Goal: Task Accomplishment & Management: Use online tool/utility

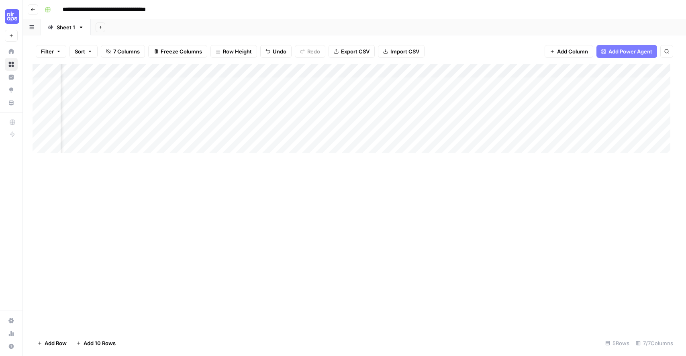
scroll to position [0, 106]
click at [518, 88] on div "Add Column" at bounding box center [355, 111] width 644 height 95
click at [467, 84] on div "Add Column" at bounding box center [355, 111] width 644 height 95
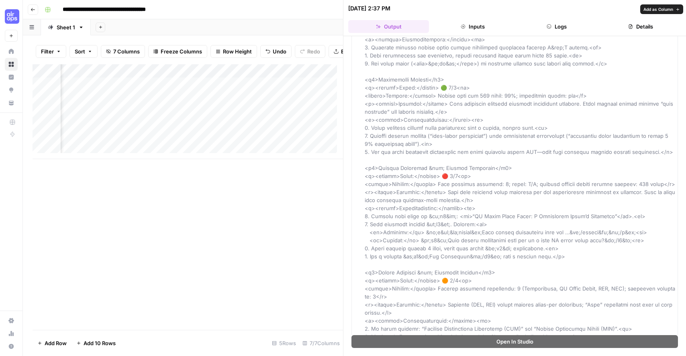
scroll to position [1028, 0]
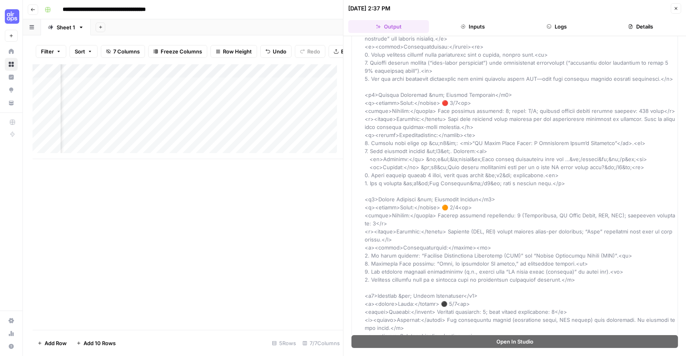
click at [310, 91] on div "Add Column" at bounding box center [188, 111] width 310 height 95
click at [676, 11] on button "Close" at bounding box center [676, 8] width 10 height 10
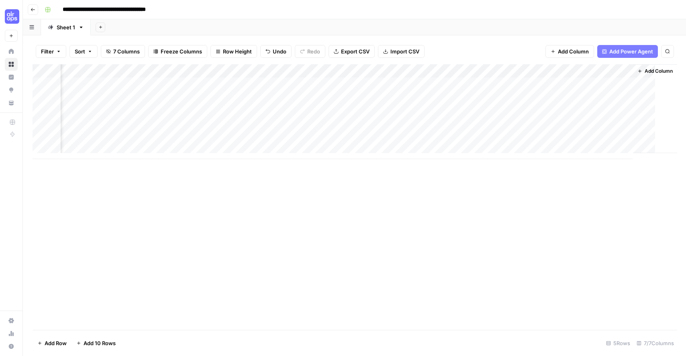
scroll to position [0, 102]
click at [579, 86] on div "Add Column" at bounding box center [355, 111] width 644 height 95
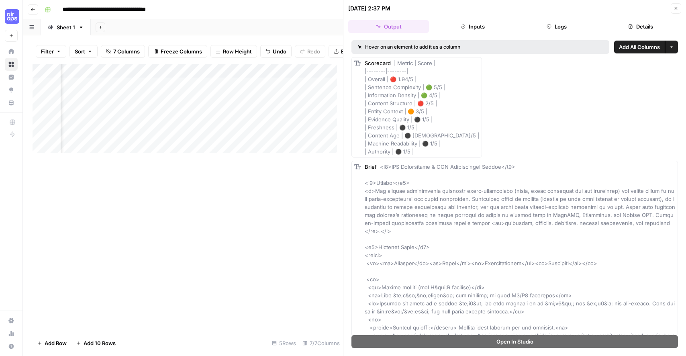
click at [678, 4] on button "Close" at bounding box center [676, 8] width 10 height 10
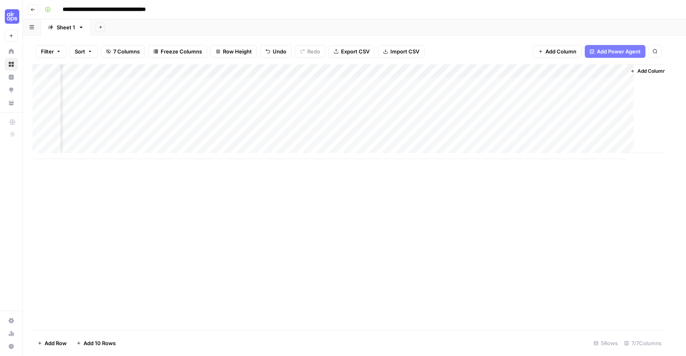
scroll to position [0, 102]
click at [639, 50] on span "Add Power Agent" at bounding box center [630, 51] width 44 height 8
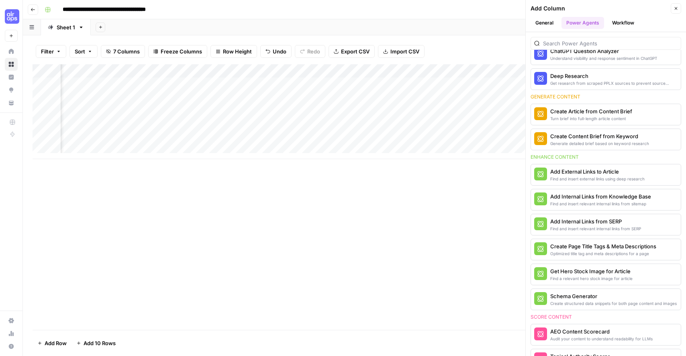
scroll to position [31, 0]
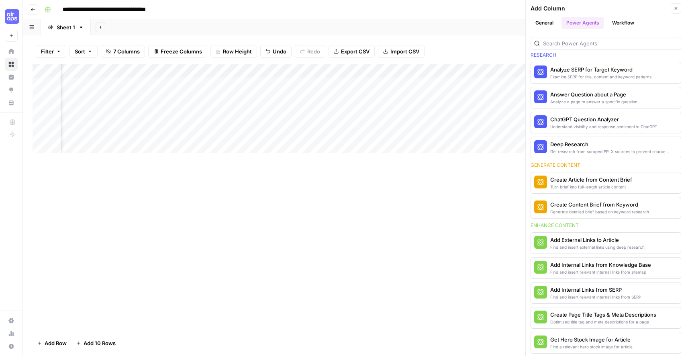
click at [545, 24] on button "General" at bounding box center [544, 23] width 28 height 12
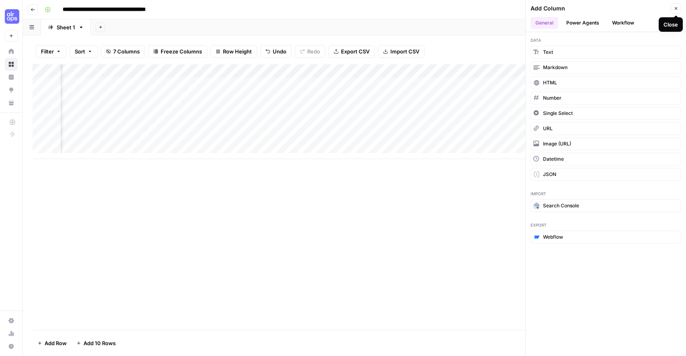
click at [673, 6] on icon "button" at bounding box center [675, 8] width 5 height 5
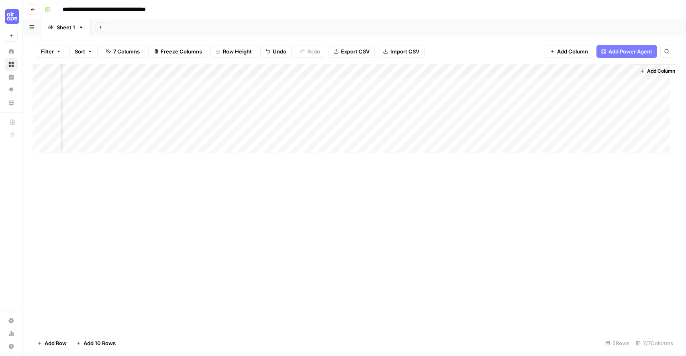
click at [160, 71] on div "Add Column" at bounding box center [355, 111] width 644 height 95
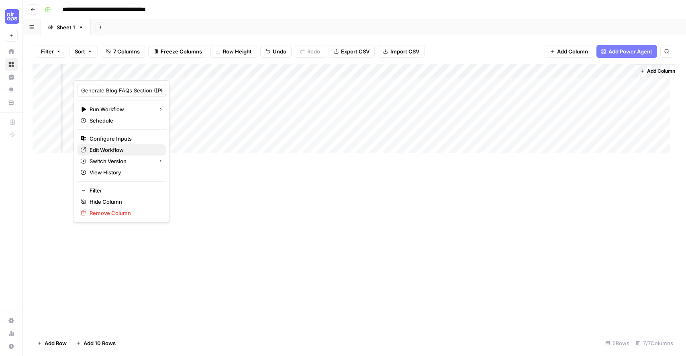
click at [116, 154] on link "Edit Workflow" at bounding box center [121, 149] width 89 height 11
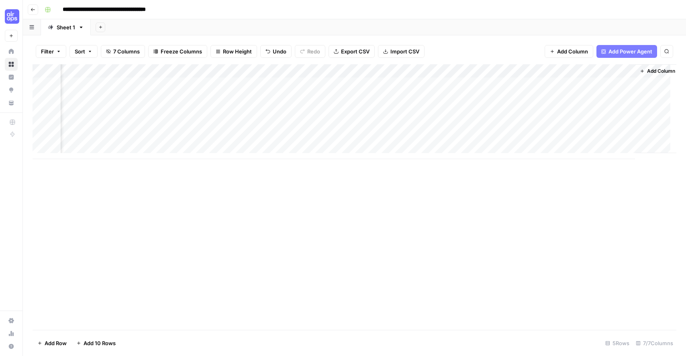
click at [411, 67] on div "Add Column" at bounding box center [355, 111] width 644 height 95
click at [446, 88] on input "AEO Content Scorecard" at bounding box center [441, 90] width 82 height 8
click at [643, 48] on span "Add Power Agent" at bounding box center [630, 51] width 44 height 8
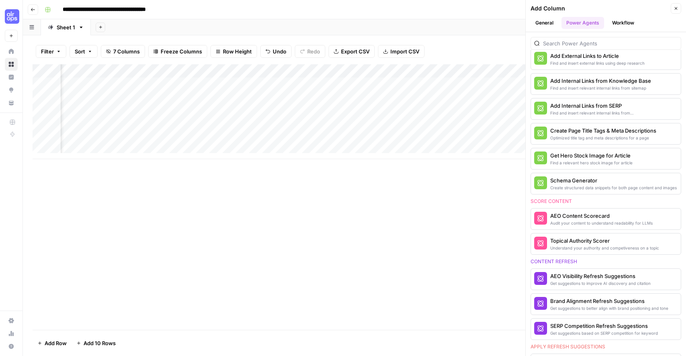
scroll to position [215, 0]
click at [655, 219] on span "More Info" at bounding box center [655, 217] width 22 height 7
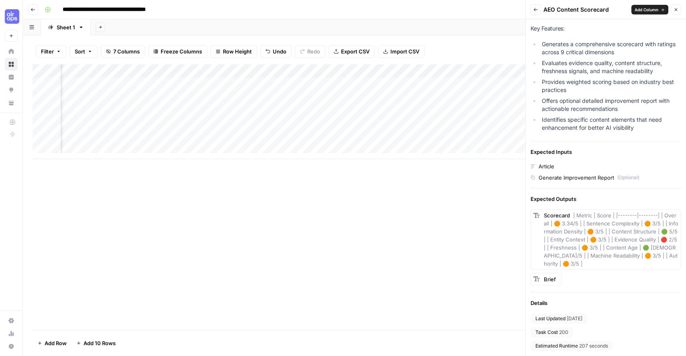
scroll to position [0, 0]
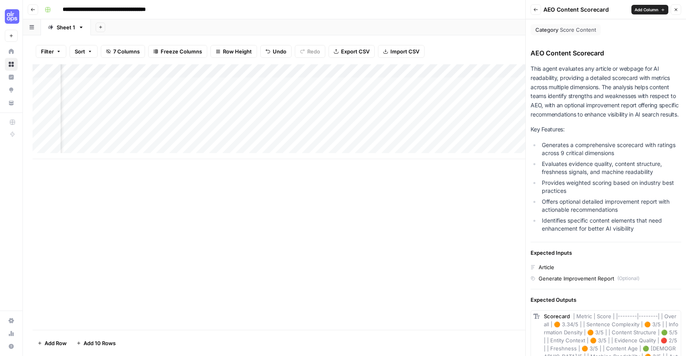
click at [535, 10] on icon "button" at bounding box center [535, 9] width 5 height 5
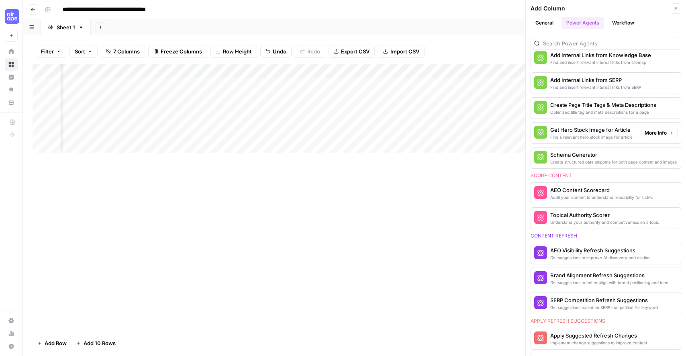
scroll to position [244, 0]
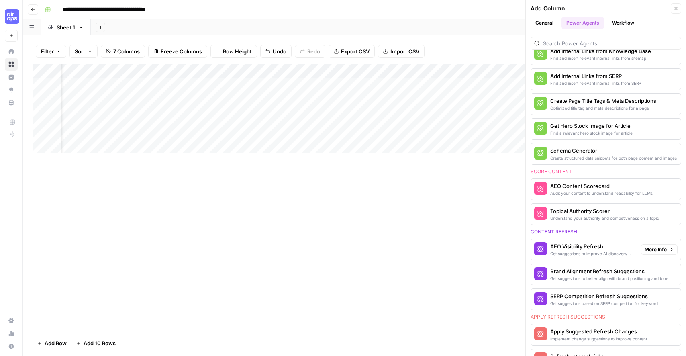
click at [644, 248] on span "More Info" at bounding box center [655, 249] width 22 height 7
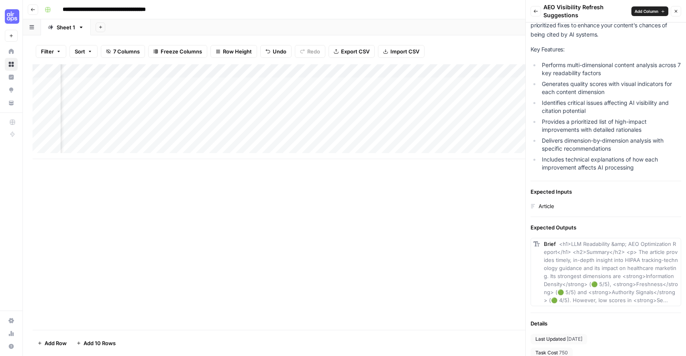
scroll to position [0, 0]
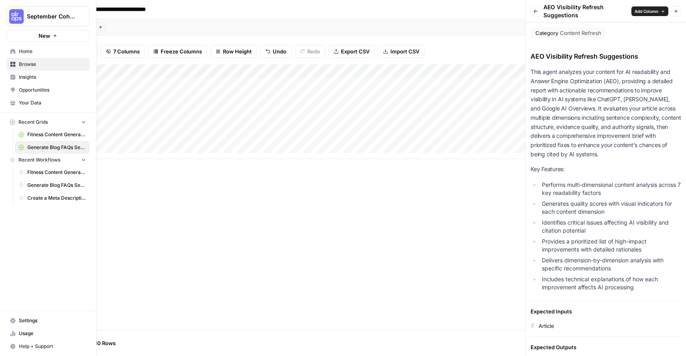
click at [13, 45] on link "Home" at bounding box center [47, 51] width 83 height 13
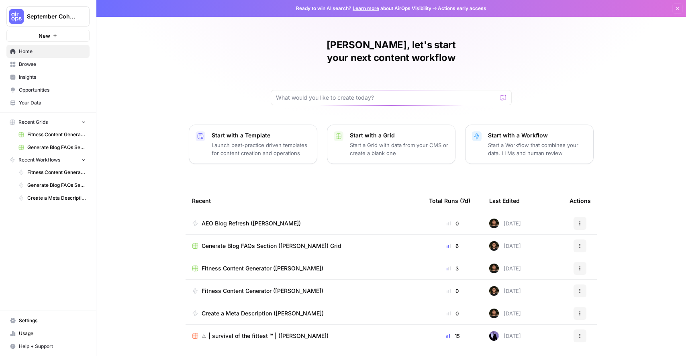
click at [311, 212] on td "AEO Blog Refresh ([PERSON_NAME])" at bounding box center [304, 223] width 237 height 22
click at [275, 215] on td "AEO Blog Refresh ([PERSON_NAME])" at bounding box center [304, 223] width 237 height 22
click at [266, 219] on span "AEO Blog Refresh ([PERSON_NAME])" at bounding box center [251, 223] width 99 height 8
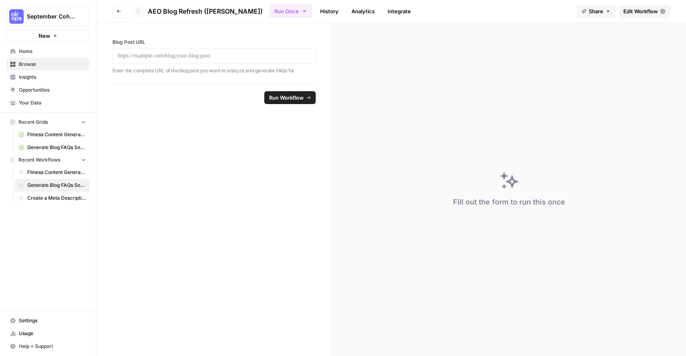
click at [114, 14] on button "Go back" at bounding box center [118, 11] width 13 height 13
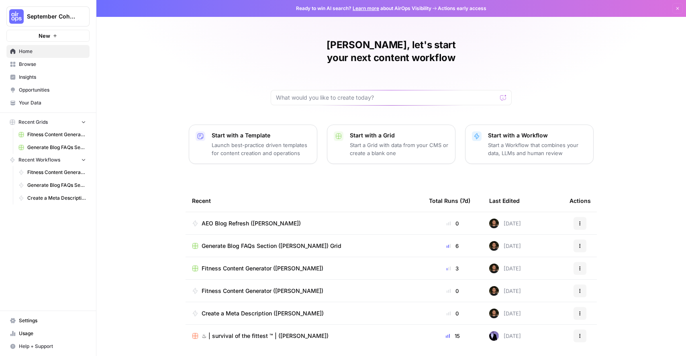
click at [263, 287] on span "Fitness Content Generator ([PERSON_NAME])" at bounding box center [263, 291] width 122 height 8
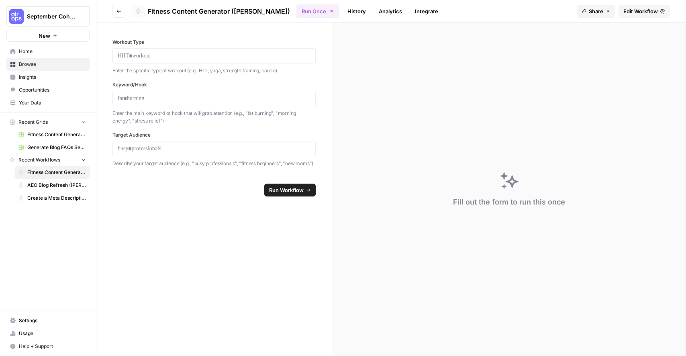
click at [634, 13] on span "Edit Workflow" at bounding box center [640, 11] width 35 height 8
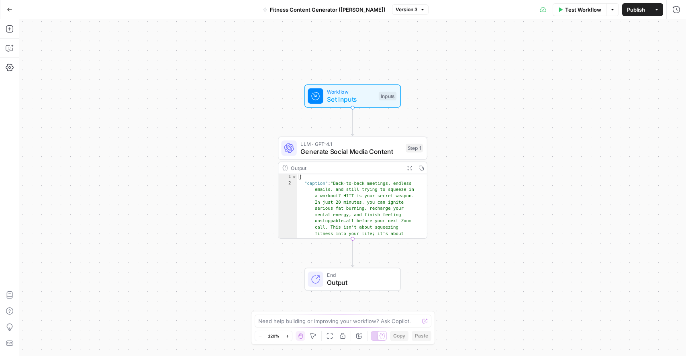
click at [372, 152] on span "Generate Social Media Content" at bounding box center [350, 152] width 101 height 10
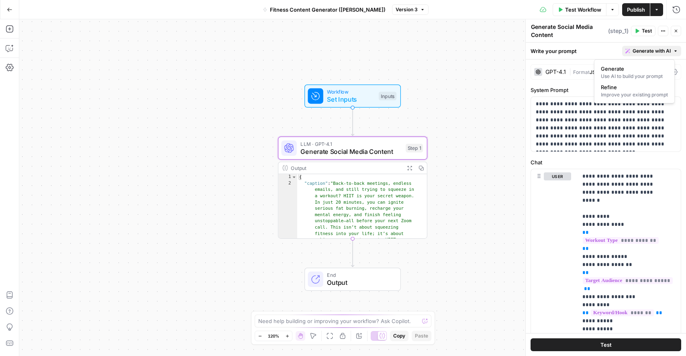
click at [672, 55] on button "Generate with AI" at bounding box center [651, 51] width 59 height 10
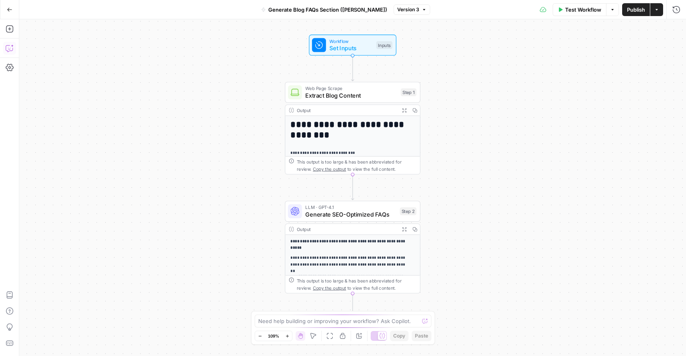
click at [10, 46] on icon "button" at bounding box center [10, 48] width 8 height 8
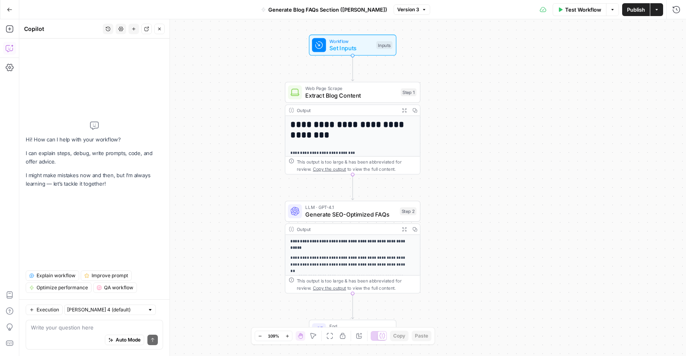
click at [77, 328] on textarea at bounding box center [94, 327] width 127 height 8
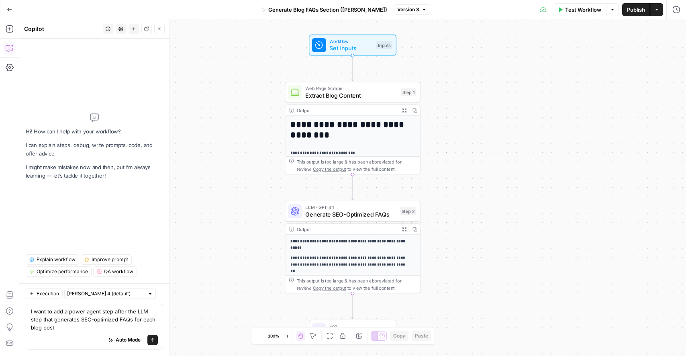
click at [80, 320] on textarea "I want to add a power agent step after the LLM step that generates SEO-optimize…" at bounding box center [94, 319] width 127 height 24
click at [139, 322] on textarea "I want to add a power agent step after the LLM step that generates an SEO-optim…" at bounding box center [94, 319] width 127 height 24
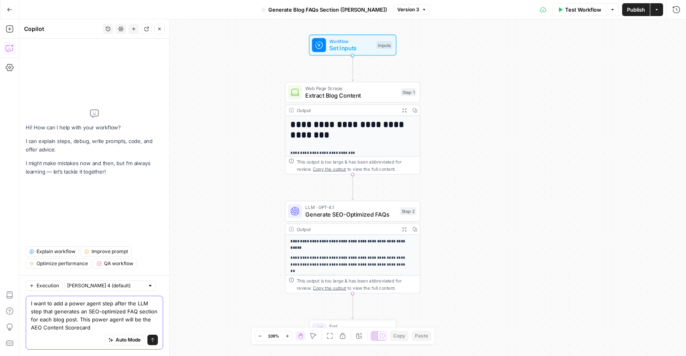
type textarea "I want to add a power agent step after the LLM step that generates an SEO-optim…"
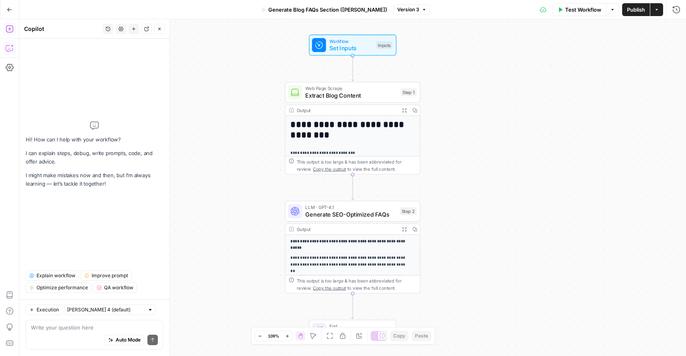
click at [10, 26] on icon "button" at bounding box center [10, 29] width 8 height 8
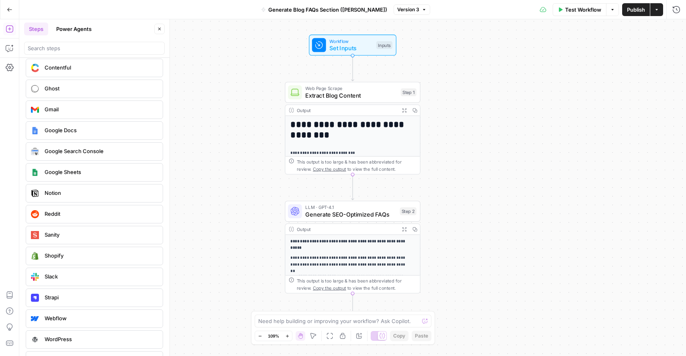
scroll to position [1452, 0]
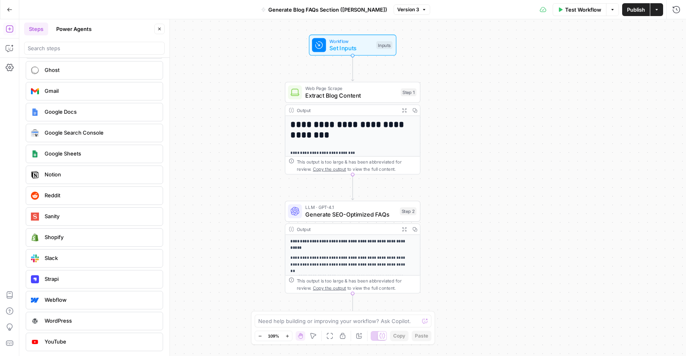
click at [74, 27] on button "Power Agents" at bounding box center [73, 28] width 45 height 13
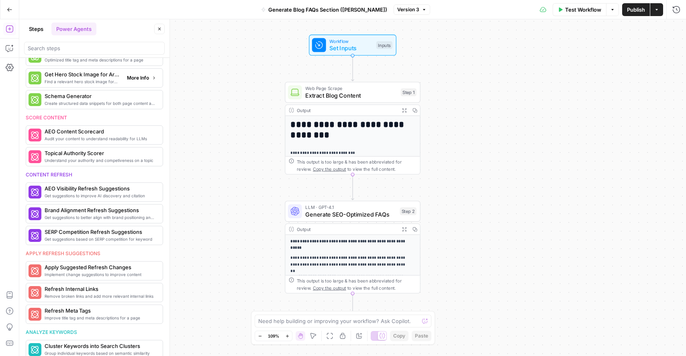
scroll to position [253, 0]
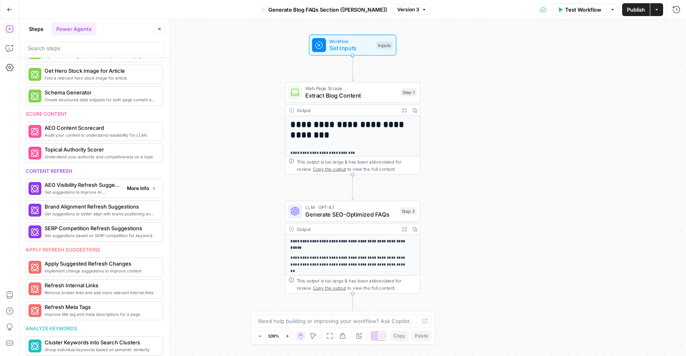
click at [129, 191] on span "More Info" at bounding box center [138, 188] width 22 height 7
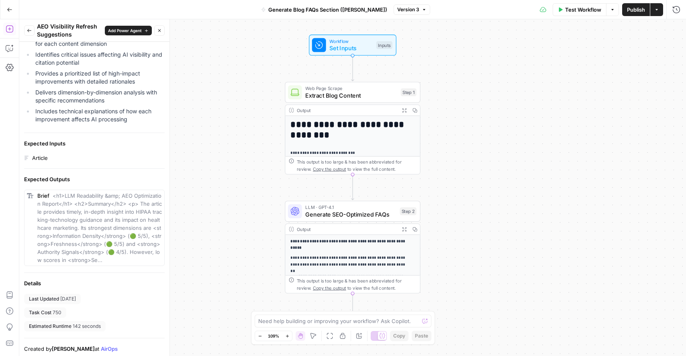
scroll to position [198, 0]
click at [130, 32] on span "Add Power Agent" at bounding box center [125, 30] width 34 height 6
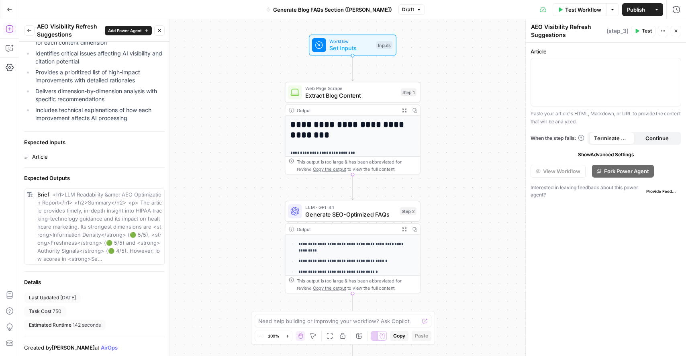
scroll to position [138, 0]
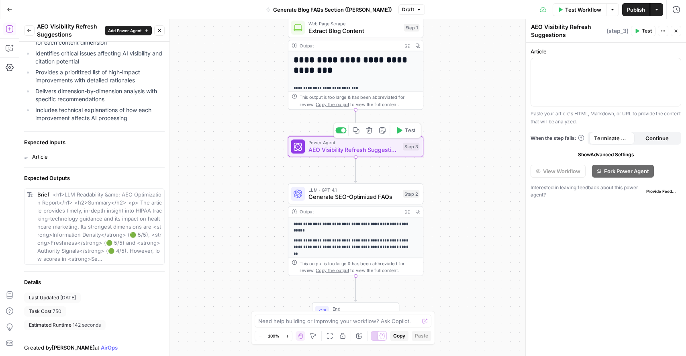
click at [338, 148] on span "AEO Visibility Refresh Suggestions" at bounding box center [353, 149] width 91 height 9
click at [560, 58] on div at bounding box center [606, 82] width 150 height 48
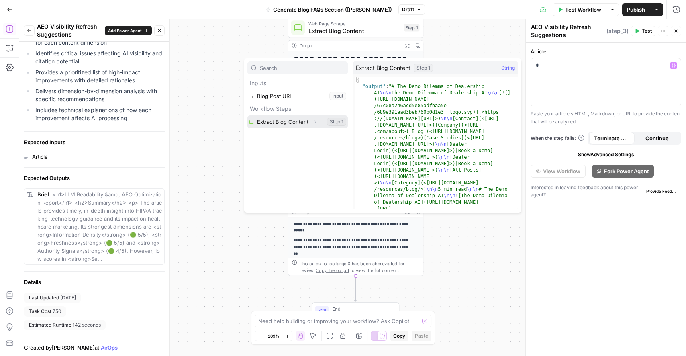
click at [306, 122] on button "Select variable Extract Blog Content" at bounding box center [297, 121] width 100 height 13
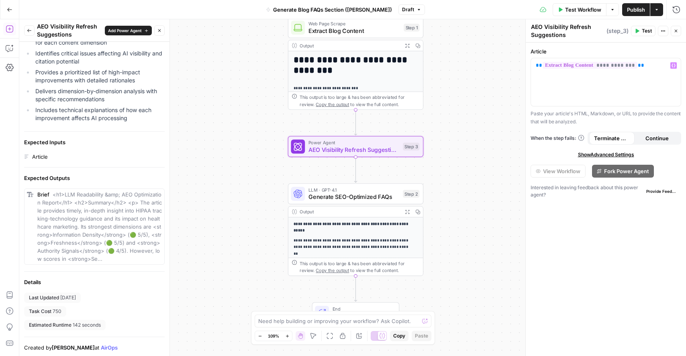
click at [640, 33] on button "Test" at bounding box center [643, 31] width 24 height 10
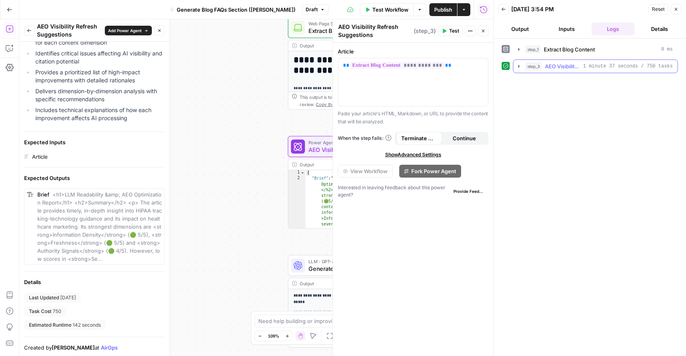
click at [518, 67] on icon "button" at bounding box center [519, 66] width 2 height 3
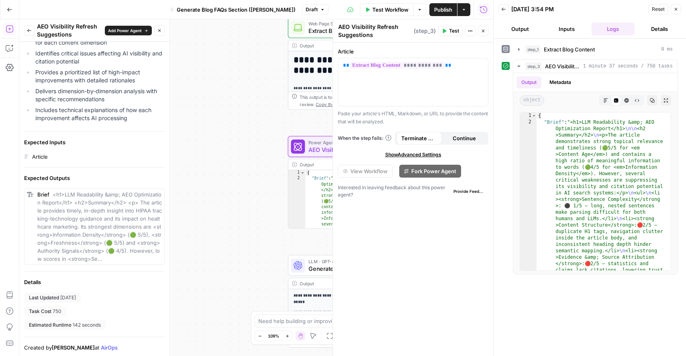
click at [533, 34] on button "Output" at bounding box center [519, 28] width 43 height 13
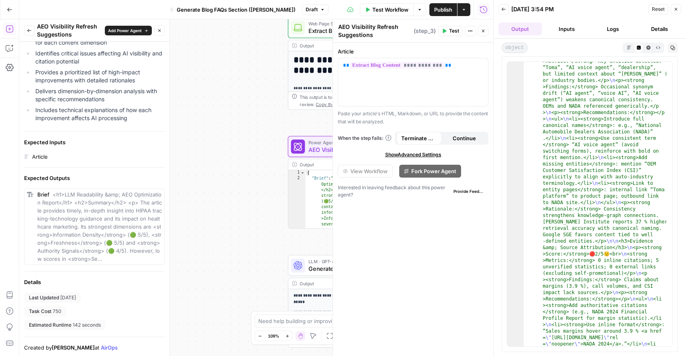
scroll to position [1559, 0]
click at [278, 177] on div "**********" at bounding box center [256, 187] width 474 height 337
click at [677, 10] on icon "button" at bounding box center [675, 9] width 5 height 5
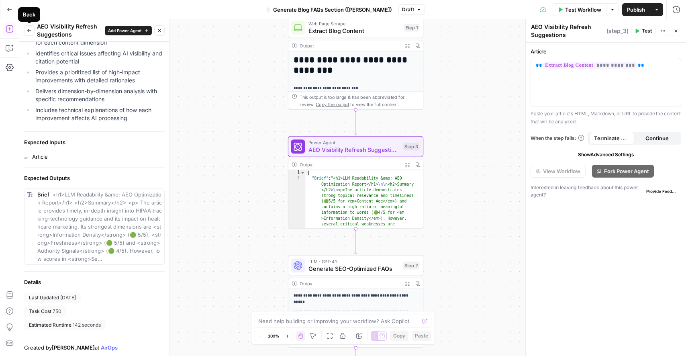
click at [32, 33] on button "Back" at bounding box center [29, 30] width 10 height 10
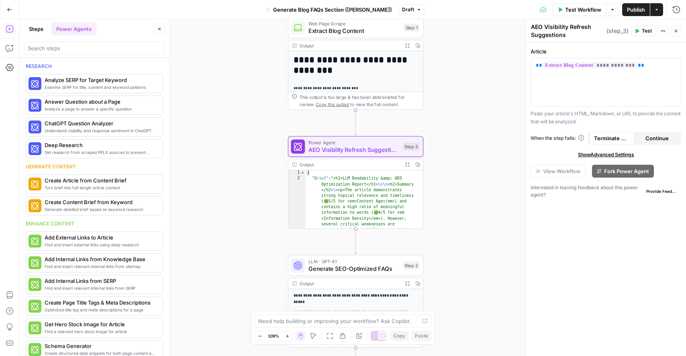
scroll to position [253, 0]
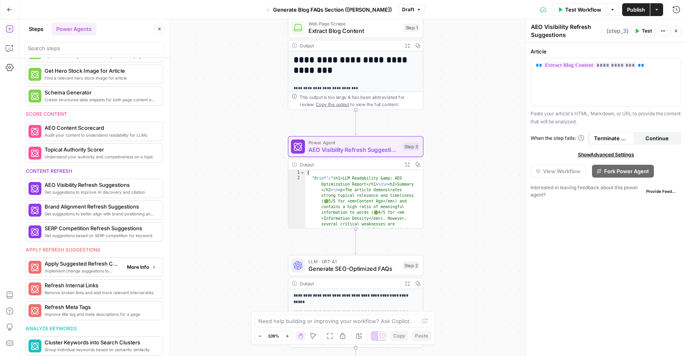
click at [127, 269] on span "More Info" at bounding box center [138, 266] width 22 height 7
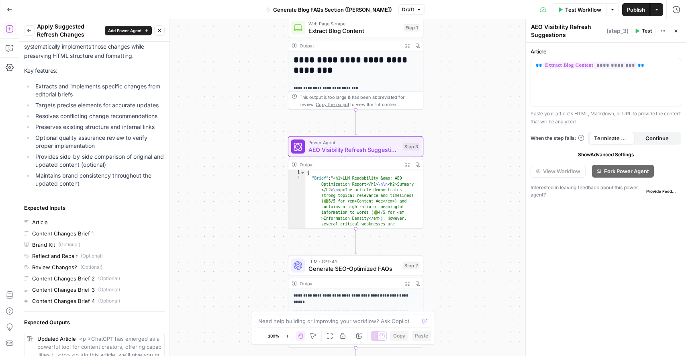
scroll to position [84, 0]
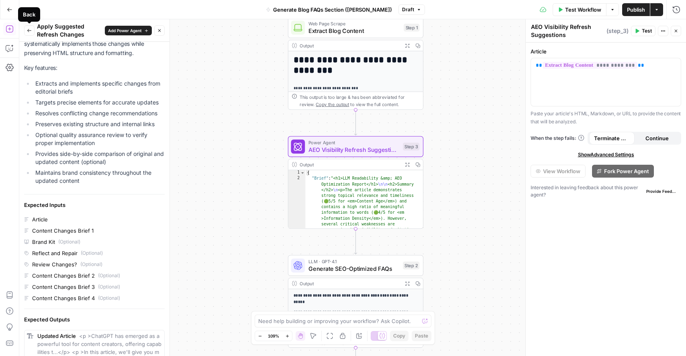
click at [31, 33] on button "Back" at bounding box center [29, 30] width 10 height 10
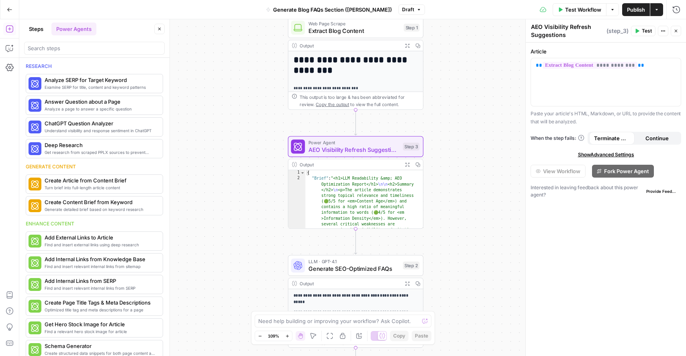
scroll to position [253, 0]
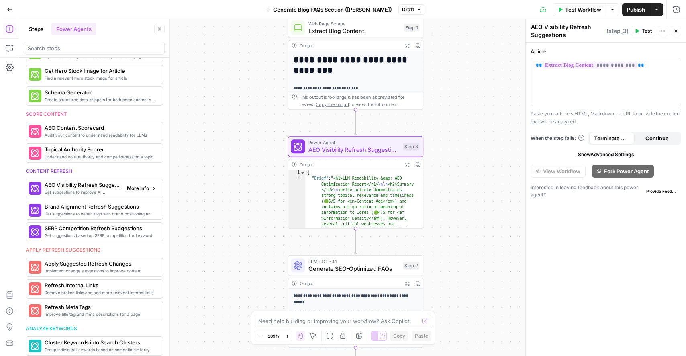
click at [132, 192] on button "More Info" at bounding box center [142, 188] width 36 height 10
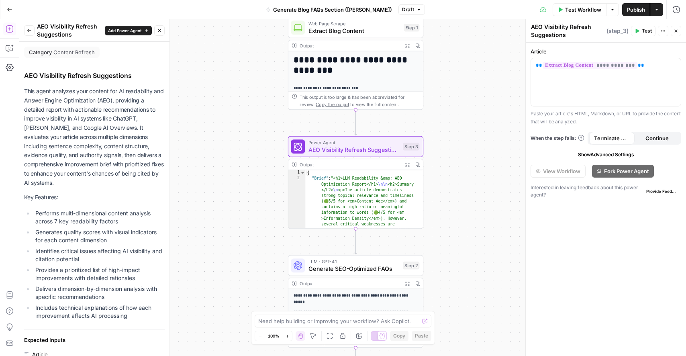
scroll to position [198, 0]
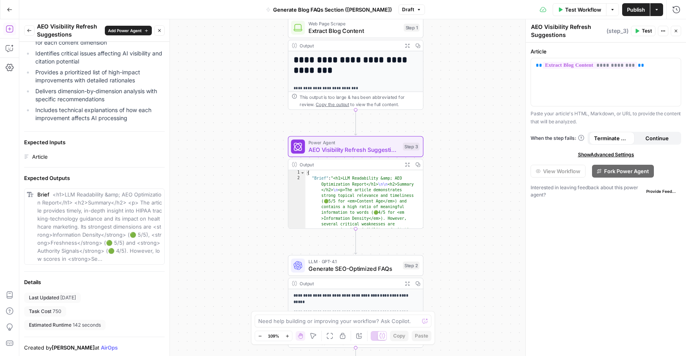
click at [32, 32] on button "Back" at bounding box center [29, 30] width 10 height 10
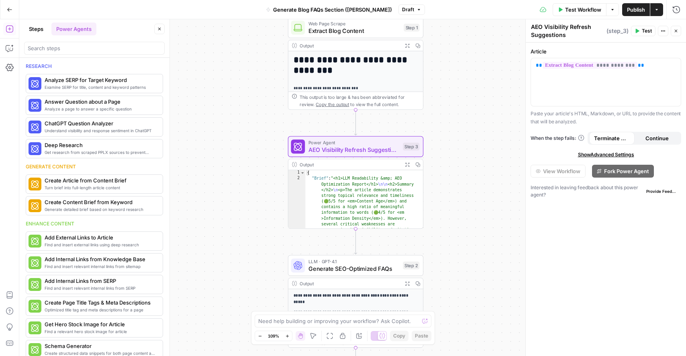
scroll to position [253, 0]
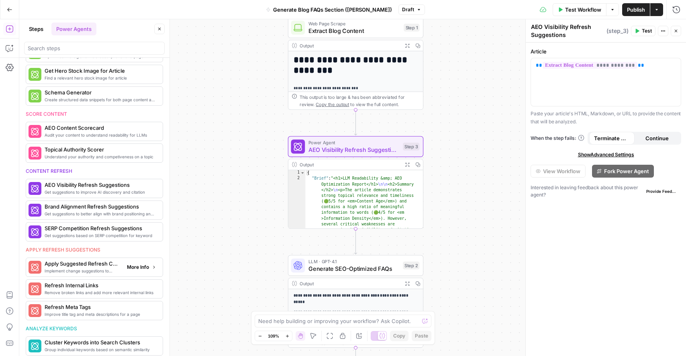
click at [86, 264] on span "Apply Suggested Refresh Changes" at bounding box center [83, 263] width 76 height 8
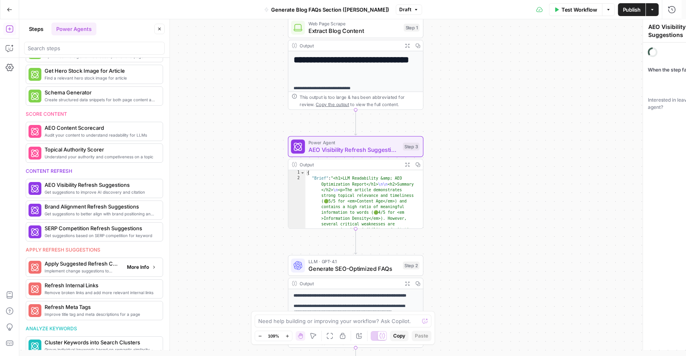
type textarea "Apply Suggested Refresh Changes"
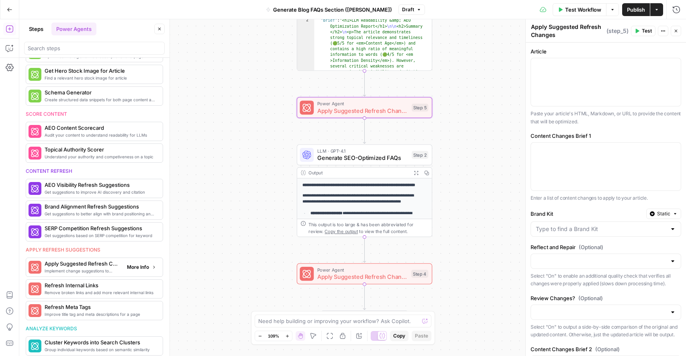
scroll to position [128, 0]
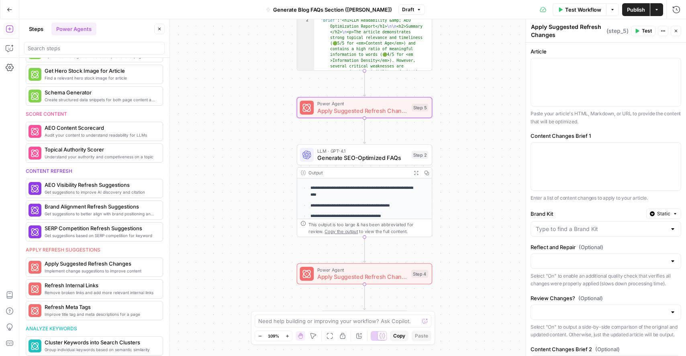
click at [377, 277] on span "Apply Suggested Refresh Changes" at bounding box center [362, 276] width 90 height 9
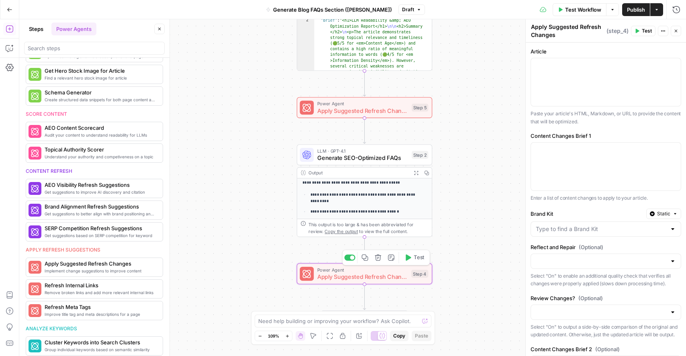
click at [379, 257] on icon "button" at bounding box center [378, 257] width 6 height 6
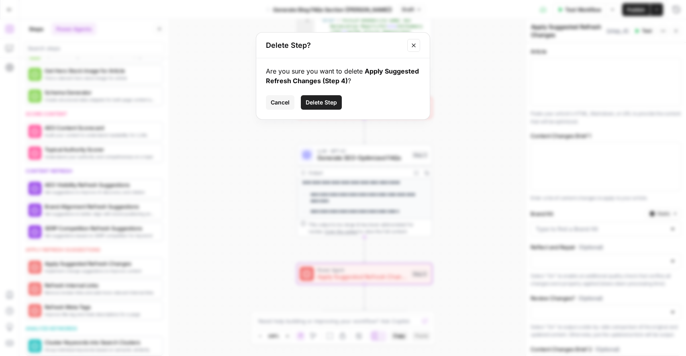
click at [321, 104] on span "Delete Step" at bounding box center [321, 102] width 31 height 8
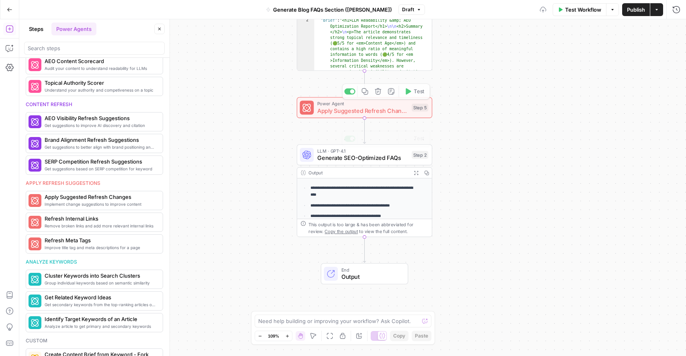
scroll to position [253, 0]
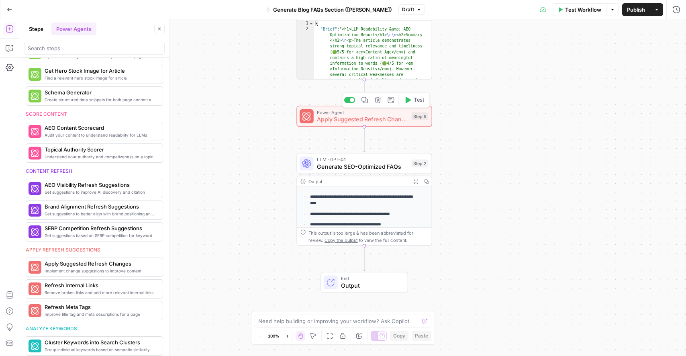
click at [331, 122] on span "Apply Suggested Refresh Changes" at bounding box center [362, 119] width 91 height 9
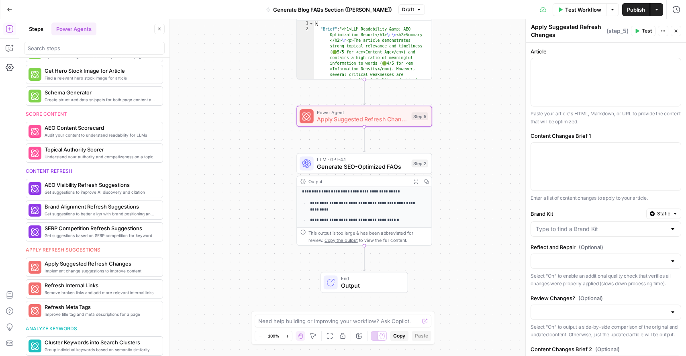
click at [324, 12] on span "Generate Blog FAQs Section ([PERSON_NAME])" at bounding box center [332, 10] width 119 height 8
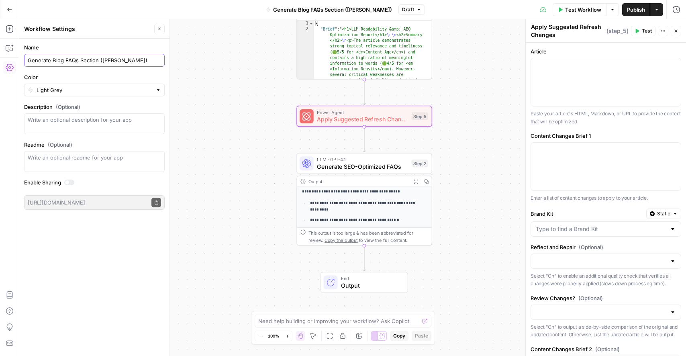
drag, startPoint x: 96, startPoint y: 59, endPoint x: 24, endPoint y: 57, distance: 71.5
click at [24, 57] on div "Generate Blog FAQs Section ([PERSON_NAME])" at bounding box center [94, 60] width 141 height 13
type input "AEO Blog Refresh ([PERSON_NAME])"
click at [553, 81] on div at bounding box center [606, 82] width 150 height 48
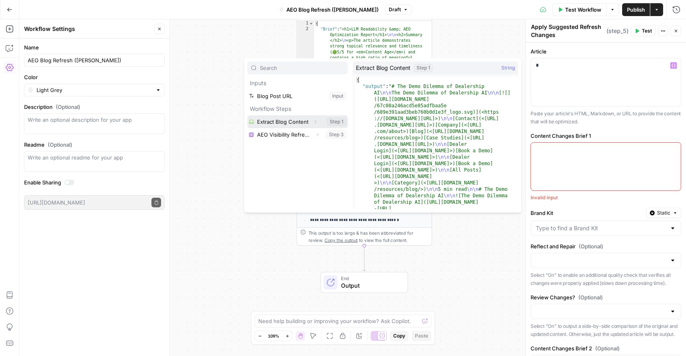
click at [271, 123] on button "Select variable Extract Blog Content" at bounding box center [297, 121] width 100 height 13
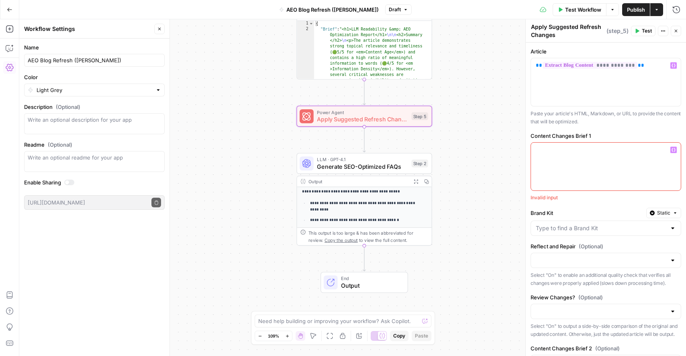
click at [546, 157] on div at bounding box center [606, 167] width 150 height 48
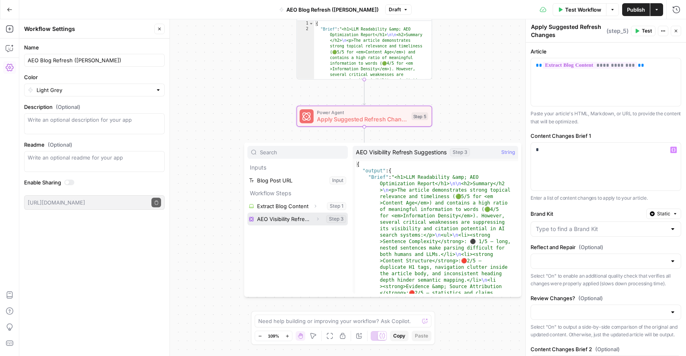
click at [288, 218] on button "Select variable AEO Visibility Refresh Suggestions" at bounding box center [297, 218] width 100 height 13
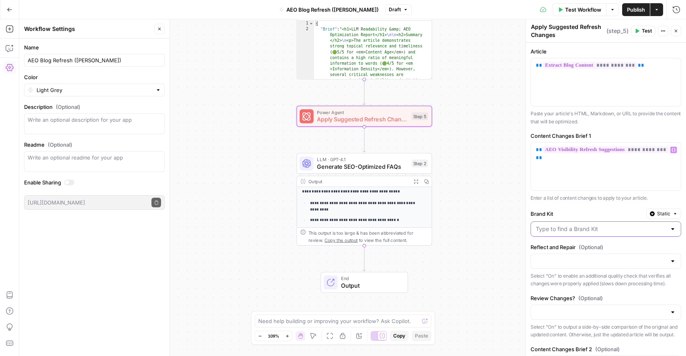
click at [560, 232] on input "Brand Kit" at bounding box center [601, 229] width 131 height 8
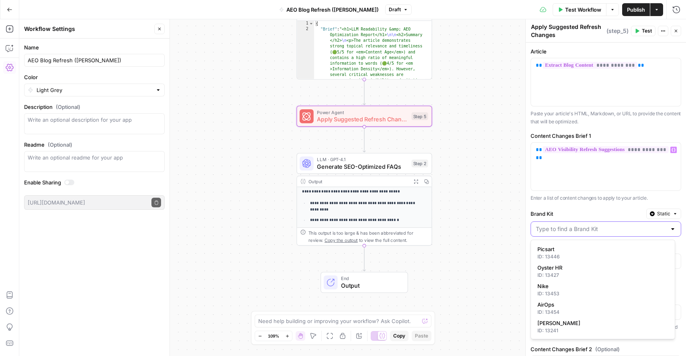
click at [560, 232] on input "Brand Kit" at bounding box center [601, 229] width 131 height 8
click at [575, 215] on label "Brand Kit" at bounding box center [586, 214] width 112 height 8
click at [575, 225] on input "Brand Kit" at bounding box center [601, 229] width 131 height 8
click at [575, 216] on label "Brand Kit" at bounding box center [586, 214] width 112 height 8
click at [575, 225] on input "Brand Kit" at bounding box center [601, 229] width 131 height 8
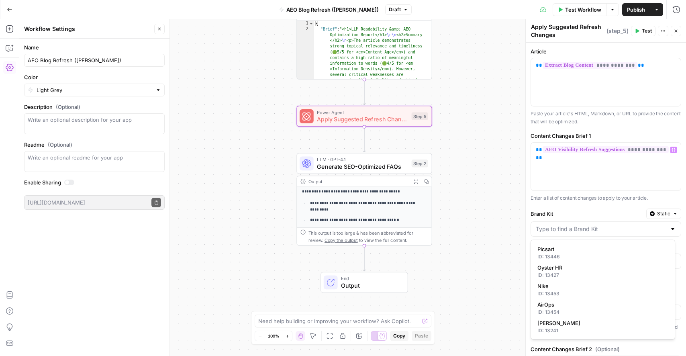
click at [575, 216] on label "Brand Kit" at bounding box center [586, 214] width 112 height 8
click at [575, 225] on input "Brand Kit" at bounding box center [601, 229] width 131 height 8
click at [567, 186] on div "**********" at bounding box center [606, 167] width 150 height 48
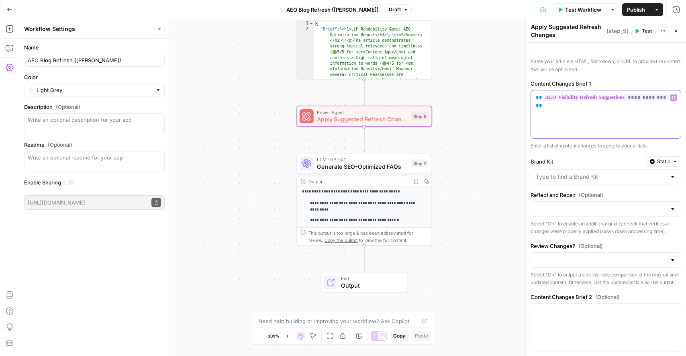
scroll to position [51, 0]
click at [573, 257] on input "Review Changes? (Optional)" at bounding box center [601, 261] width 131 height 8
click at [556, 281] on span "On" at bounding box center [601, 281] width 128 height 8
type input "On"
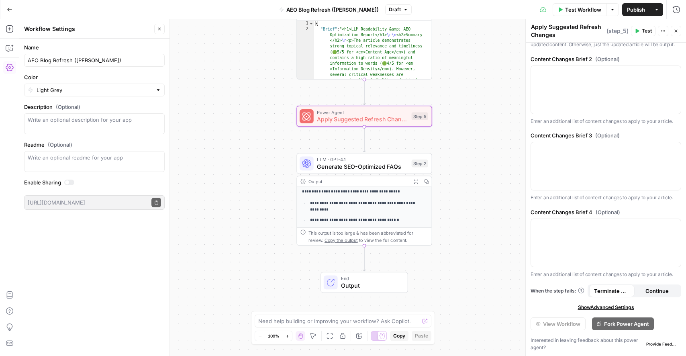
scroll to position [321, 0]
click at [642, 33] on span "Test" at bounding box center [647, 30] width 10 height 7
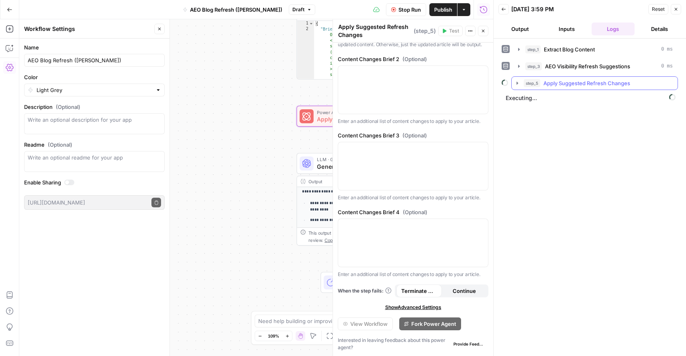
click at [516, 83] on icon "button" at bounding box center [517, 83] width 6 height 6
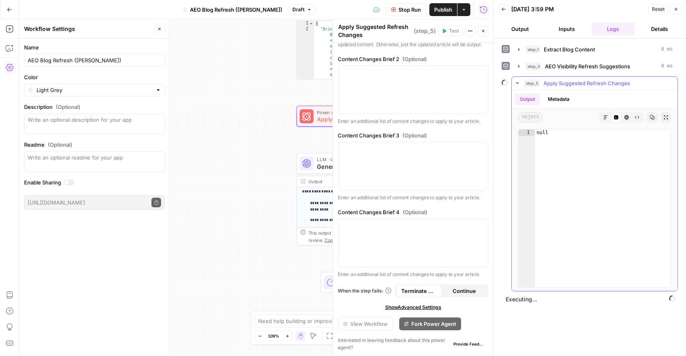
click at [516, 83] on icon "button" at bounding box center [517, 83] width 6 height 6
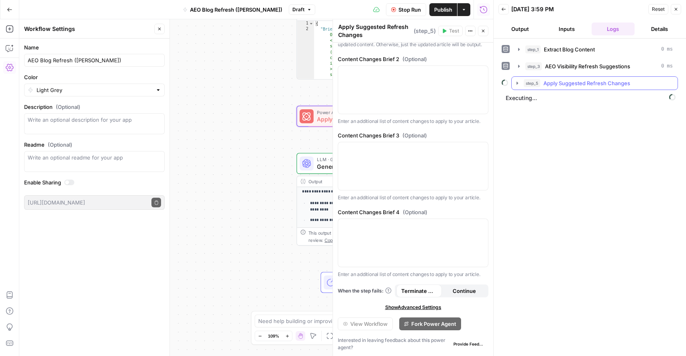
click at [515, 83] on icon "button" at bounding box center [517, 83] width 6 height 6
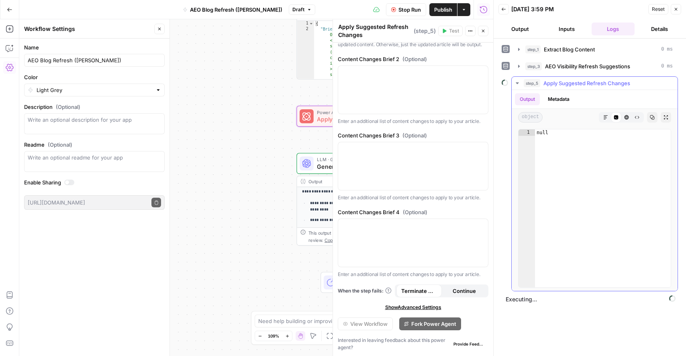
click at [518, 83] on icon "button" at bounding box center [517, 83] width 3 height 2
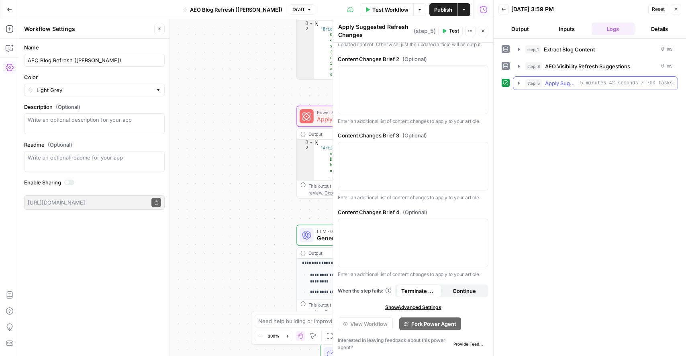
click at [518, 85] on icon "button" at bounding box center [519, 83] width 6 height 6
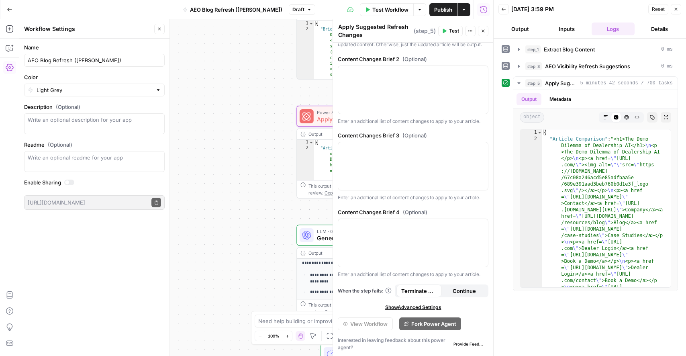
click at [528, 31] on button "Output" at bounding box center [519, 28] width 43 height 13
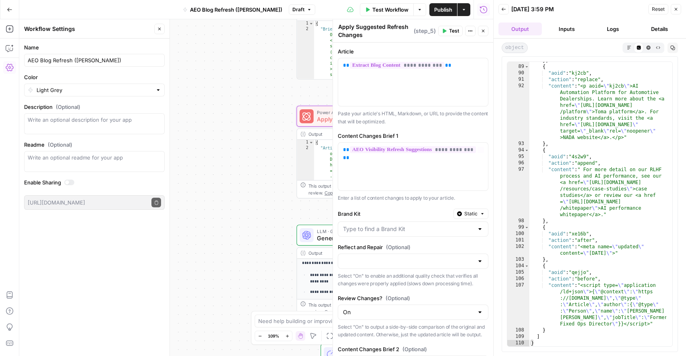
type textarea "**********"
click at [543, 172] on div "} , { "aoid" : "kj2cb" , "action" : "replace" , "content" : "<p aoid= \" kj2cb …" at bounding box center [597, 205] width 137 height 297
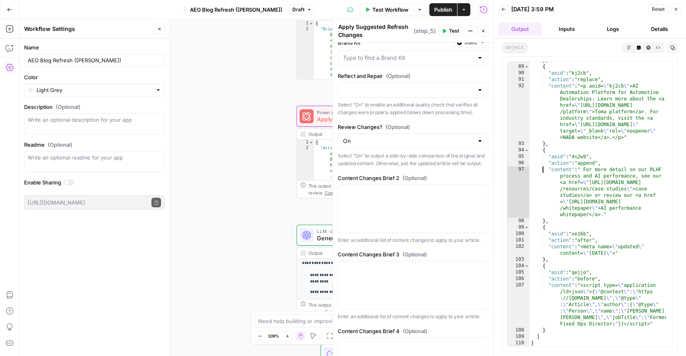
scroll to position [321, 0]
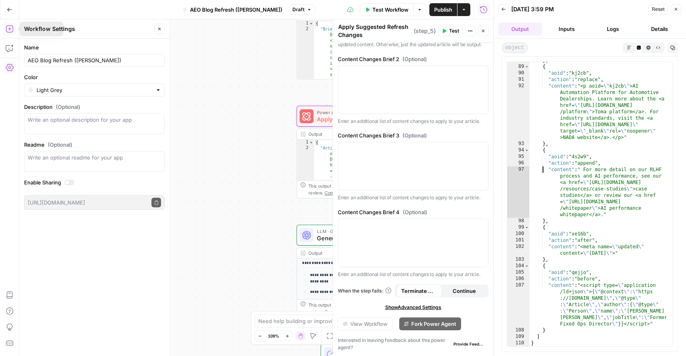
click at [12, 30] on icon "button" at bounding box center [10, 29] width 8 height 8
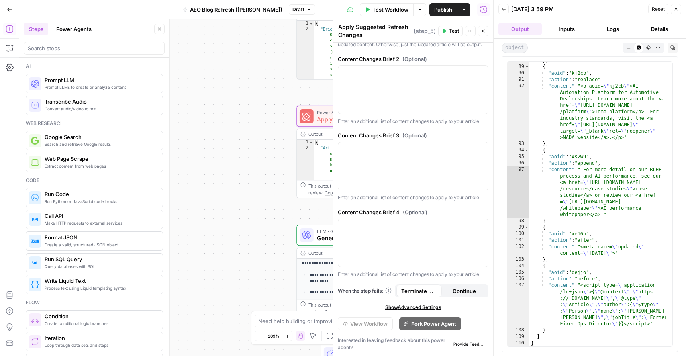
click at [82, 32] on button "Power Agents" at bounding box center [73, 28] width 45 height 13
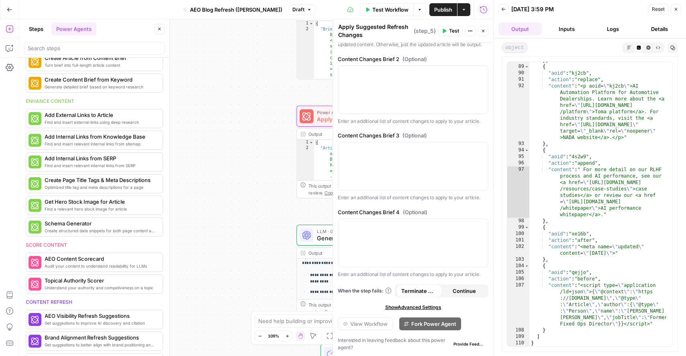
scroll to position [403, 0]
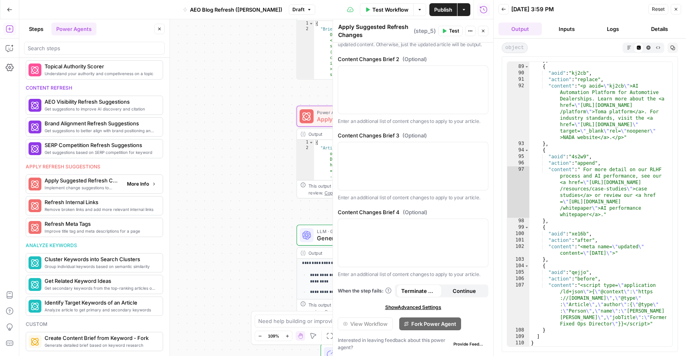
click at [153, 183] on button "More Info" at bounding box center [142, 184] width 36 height 10
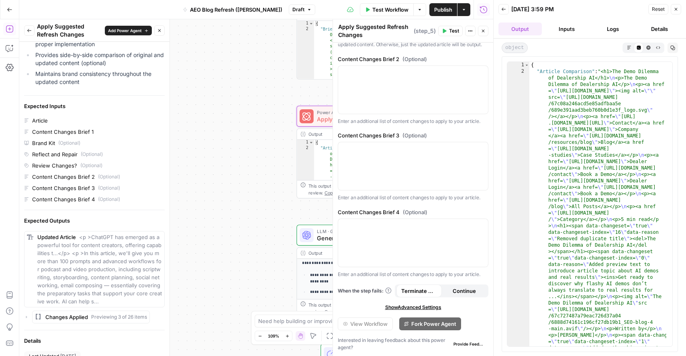
scroll to position [0, 0]
click at [673, 11] on button "Close" at bounding box center [676, 9] width 10 height 10
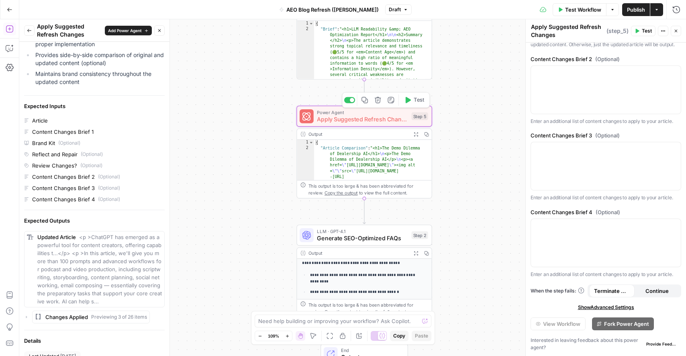
click at [391, 116] on span "Apply Suggested Refresh Changes" at bounding box center [362, 119] width 91 height 9
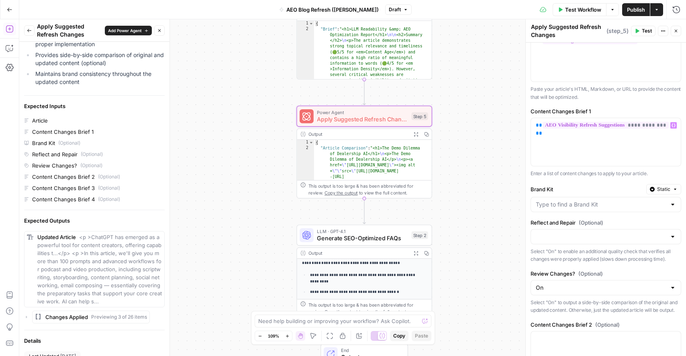
scroll to position [24, 0]
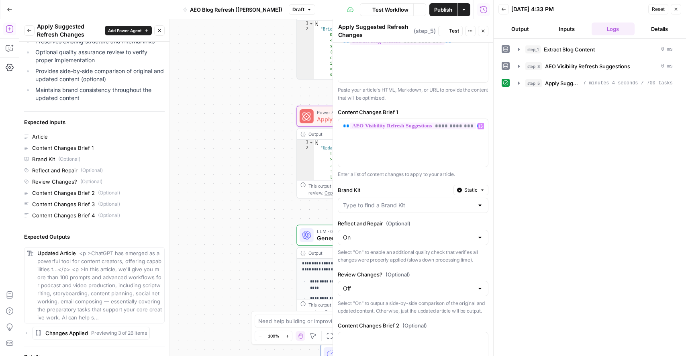
scroll to position [183, 0]
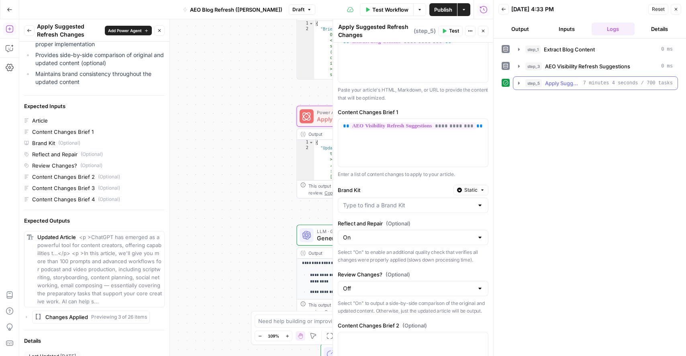
click at [521, 82] on icon "button" at bounding box center [519, 83] width 6 height 6
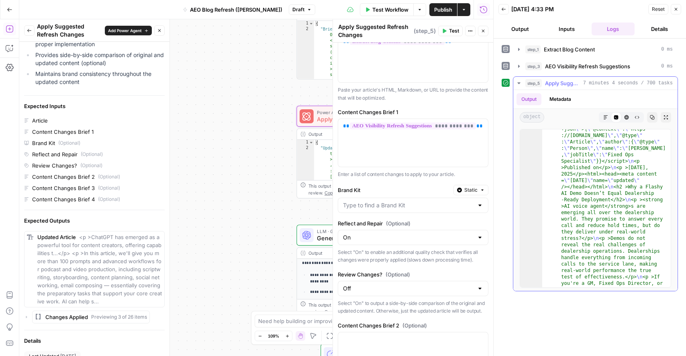
scroll to position [448, 0]
click at [257, 251] on div "**********" at bounding box center [256, 187] width 474 height 337
click at [675, 8] on icon "button" at bounding box center [675, 9] width 5 height 5
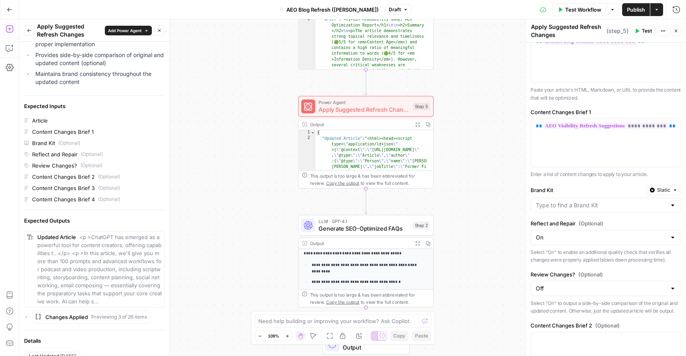
click at [33, 30] on button "Back" at bounding box center [29, 30] width 10 height 10
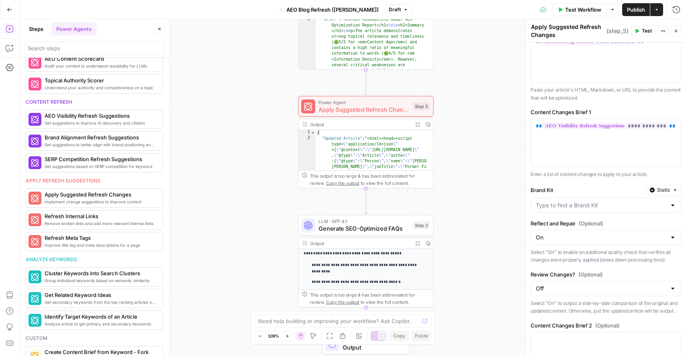
scroll to position [316, 0]
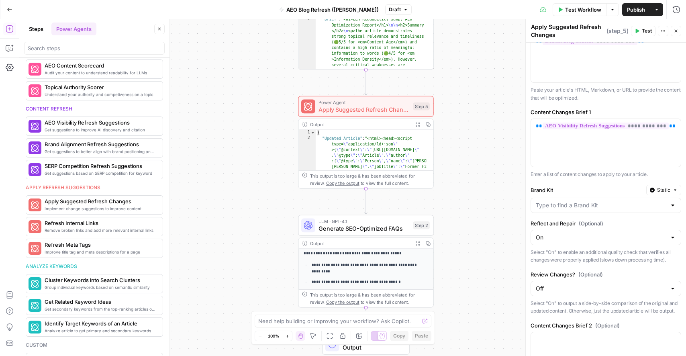
click at [35, 29] on button "Steps" at bounding box center [36, 28] width 24 height 13
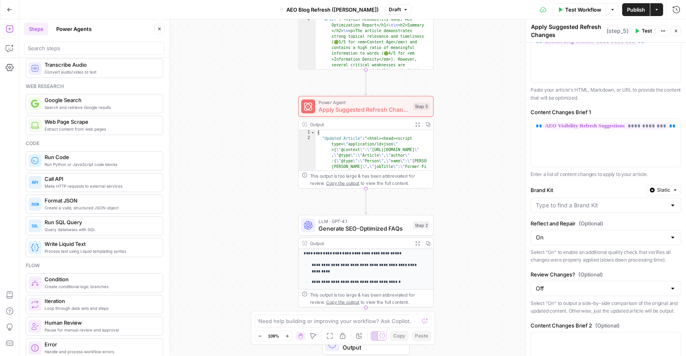
scroll to position [0, 0]
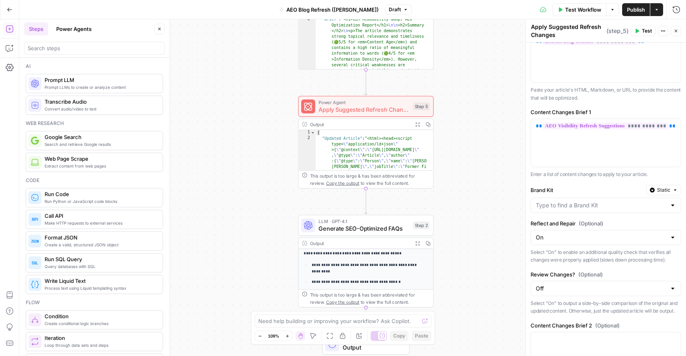
click at [94, 86] on span "Prompt LLMs to create or analyze content" at bounding box center [101, 87] width 112 height 6
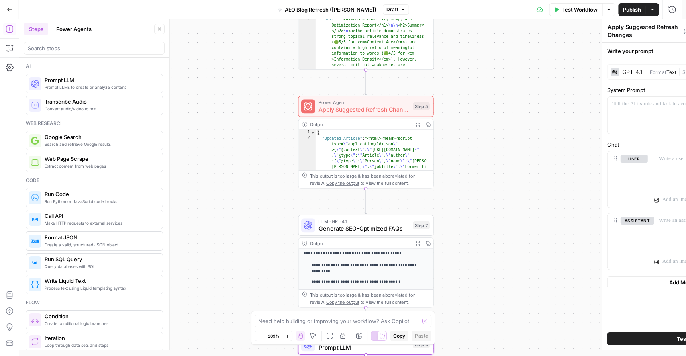
type textarea "Prompt LLM"
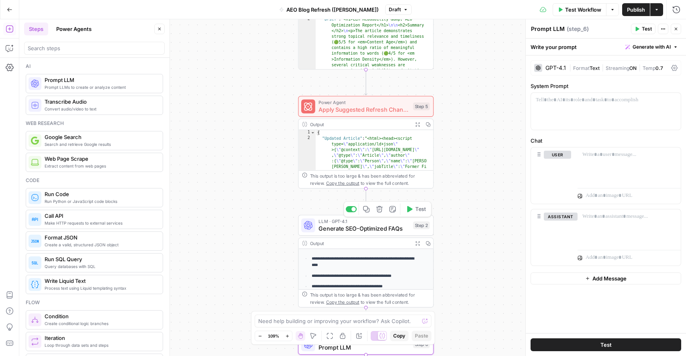
click at [379, 209] on icon "button" at bounding box center [379, 209] width 6 height 6
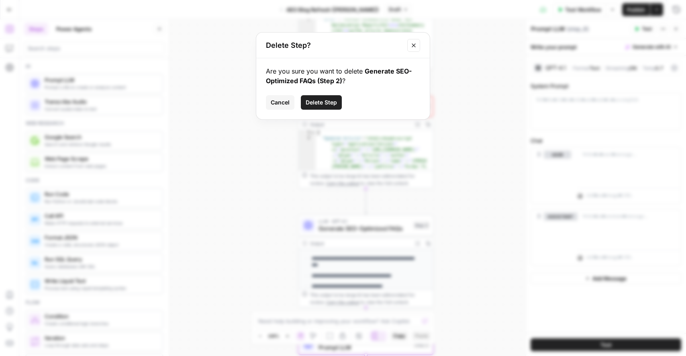
click at [321, 102] on span "Delete Step" at bounding box center [321, 102] width 31 height 8
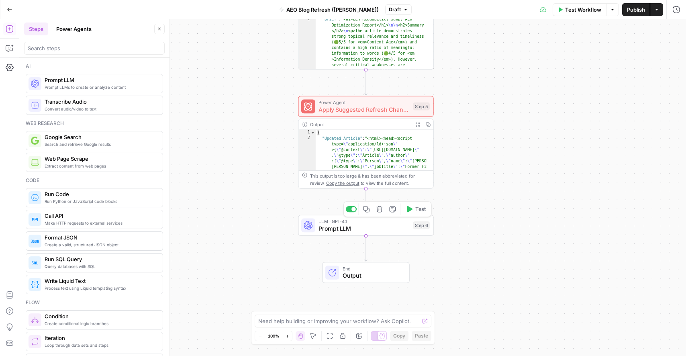
click at [364, 220] on span "LLM · GPT-4.1" at bounding box center [363, 221] width 91 height 7
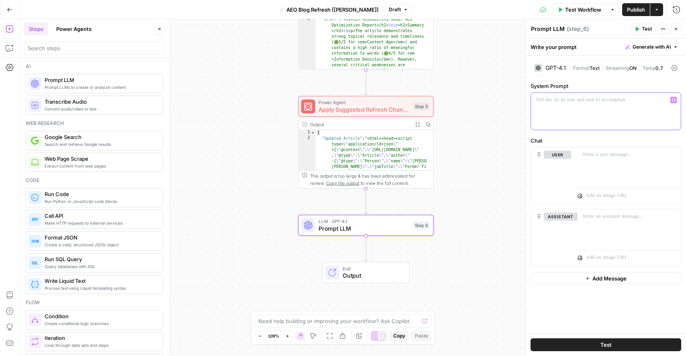
click at [610, 107] on div at bounding box center [606, 111] width 150 height 37
click at [672, 45] on button "Generate with AI" at bounding box center [651, 47] width 59 height 10
click at [641, 63] on span "Generate" at bounding box center [641, 65] width 59 height 8
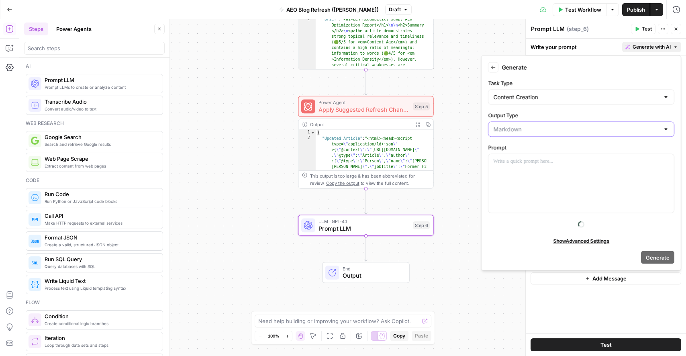
click at [530, 128] on input "Output Type" at bounding box center [576, 129] width 166 height 8
click at [522, 128] on input "Output Type" at bounding box center [576, 129] width 166 height 8
click at [515, 144] on button "Plain Text" at bounding box center [581, 149] width 179 height 11
type input "Plain Text"
click at [528, 164] on p at bounding box center [581, 161] width 176 height 8
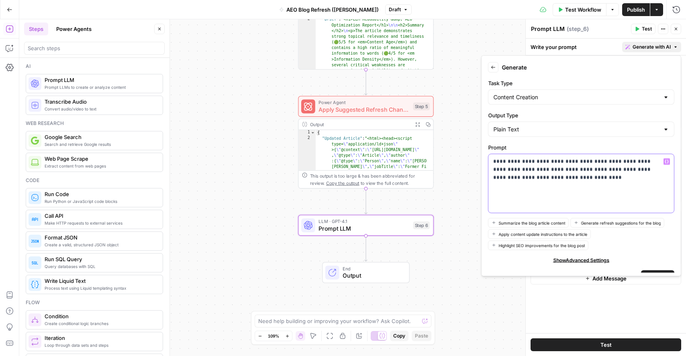
click at [557, 161] on p "**********" at bounding box center [578, 169] width 170 height 24
click at [555, 180] on p "**********" at bounding box center [578, 169] width 170 height 24
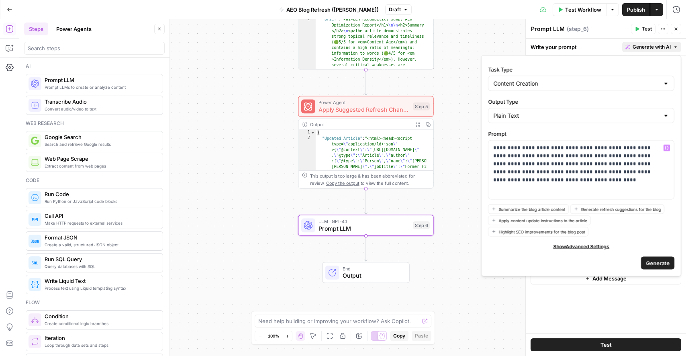
click at [662, 255] on form "**********" at bounding box center [581, 166] width 193 height 214
click at [654, 260] on span "Generate" at bounding box center [658, 263] width 24 height 8
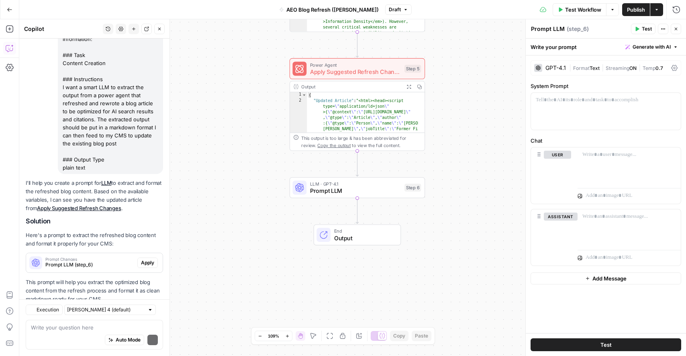
scroll to position [102, 0]
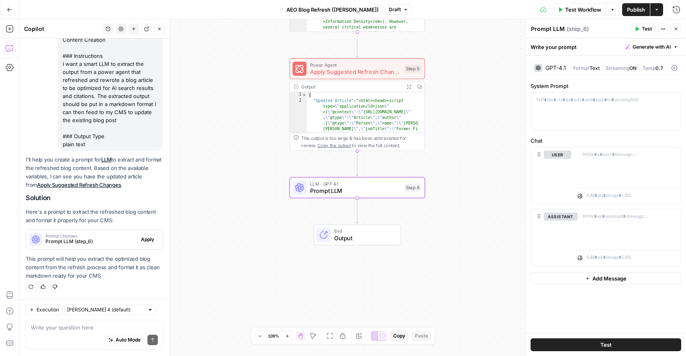
click at [141, 241] on span "Apply" at bounding box center [147, 239] width 13 height 7
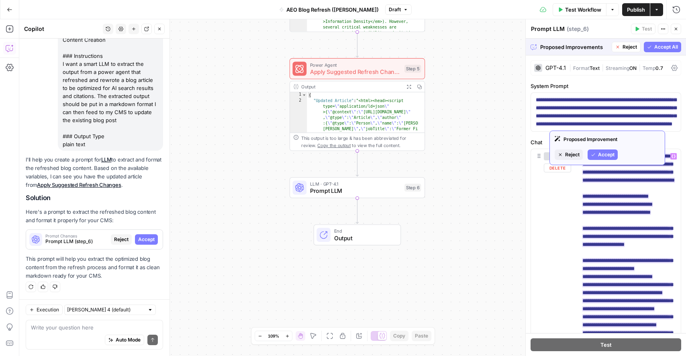
click at [609, 155] on span "Accept" at bounding box center [606, 154] width 16 height 7
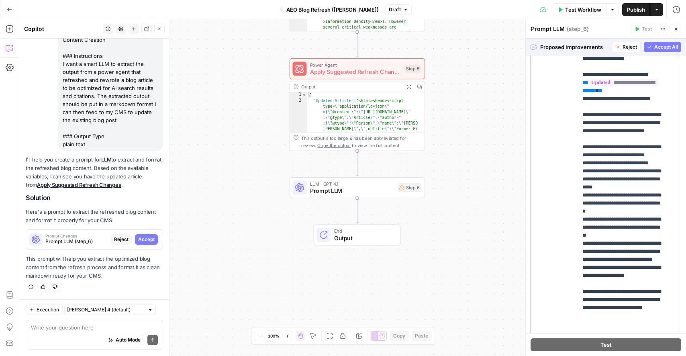
scroll to position [126, 0]
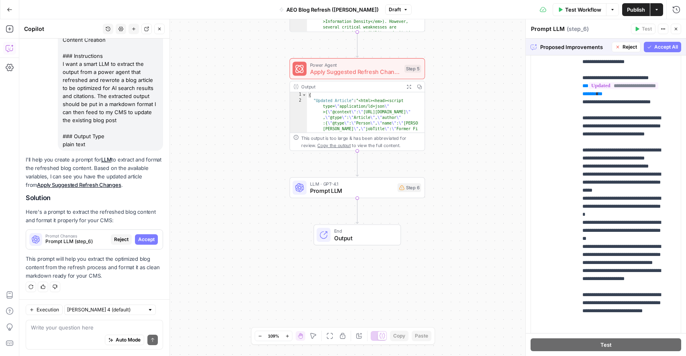
click at [644, 42] on button "Accept All" at bounding box center [662, 47] width 37 height 10
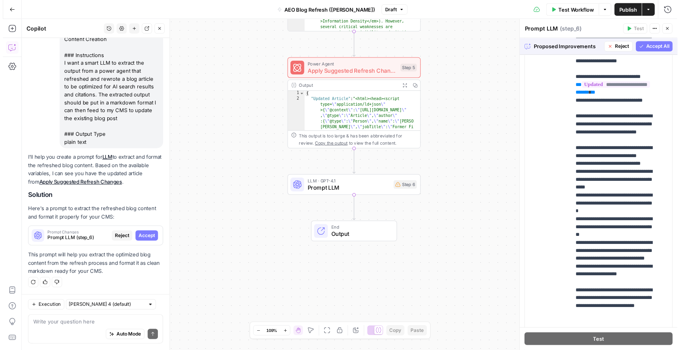
scroll to position [0, 0]
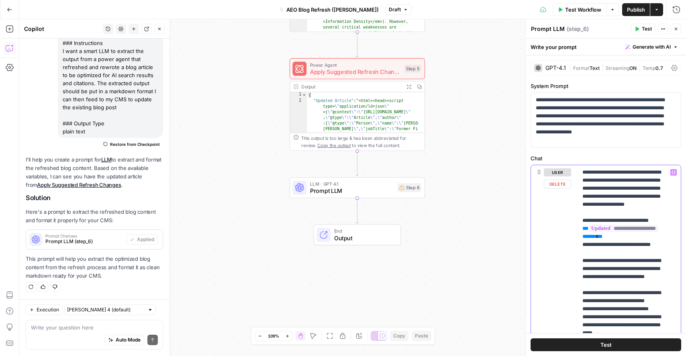
click at [600, 232] on span "**********" at bounding box center [623, 228] width 69 height 7
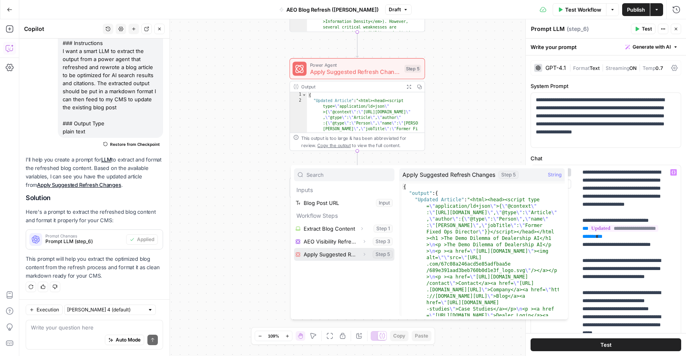
click at [347, 256] on button "Select variable Apply Suggested Refresh Changes" at bounding box center [344, 254] width 100 height 13
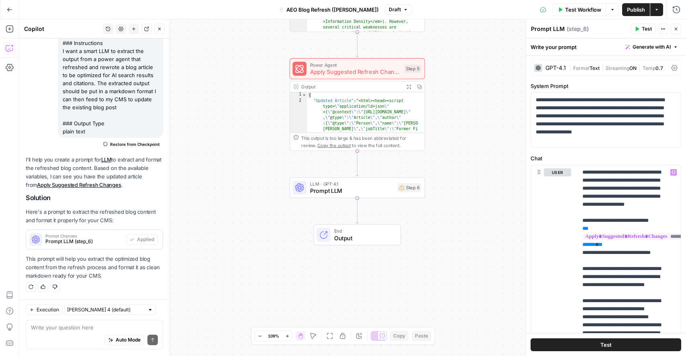
click at [577, 344] on button "Test" at bounding box center [605, 344] width 151 height 13
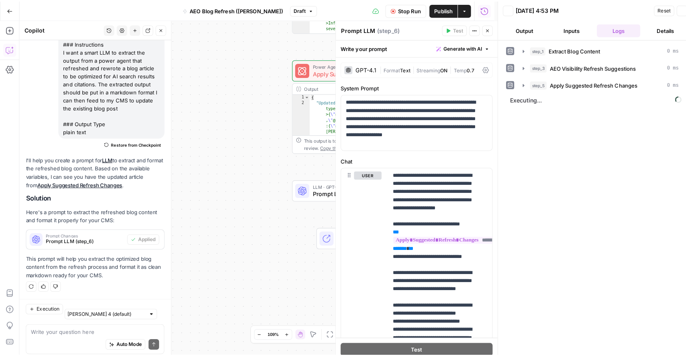
scroll to position [114, 0]
